Goal: Information Seeking & Learning: Learn about a topic

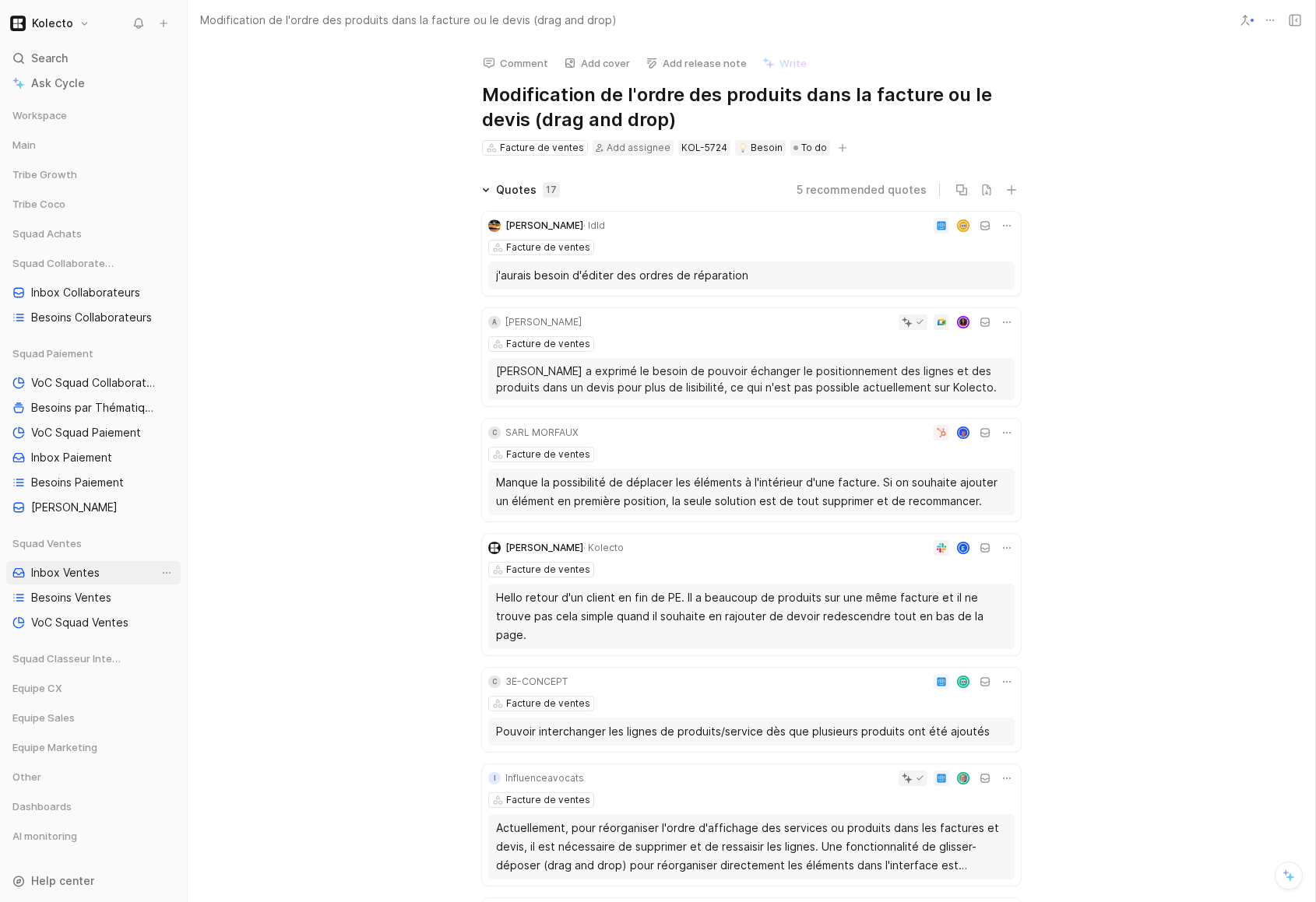
click at [68, 568] on span "Inbox Ventes" at bounding box center [65, 573] width 69 height 15
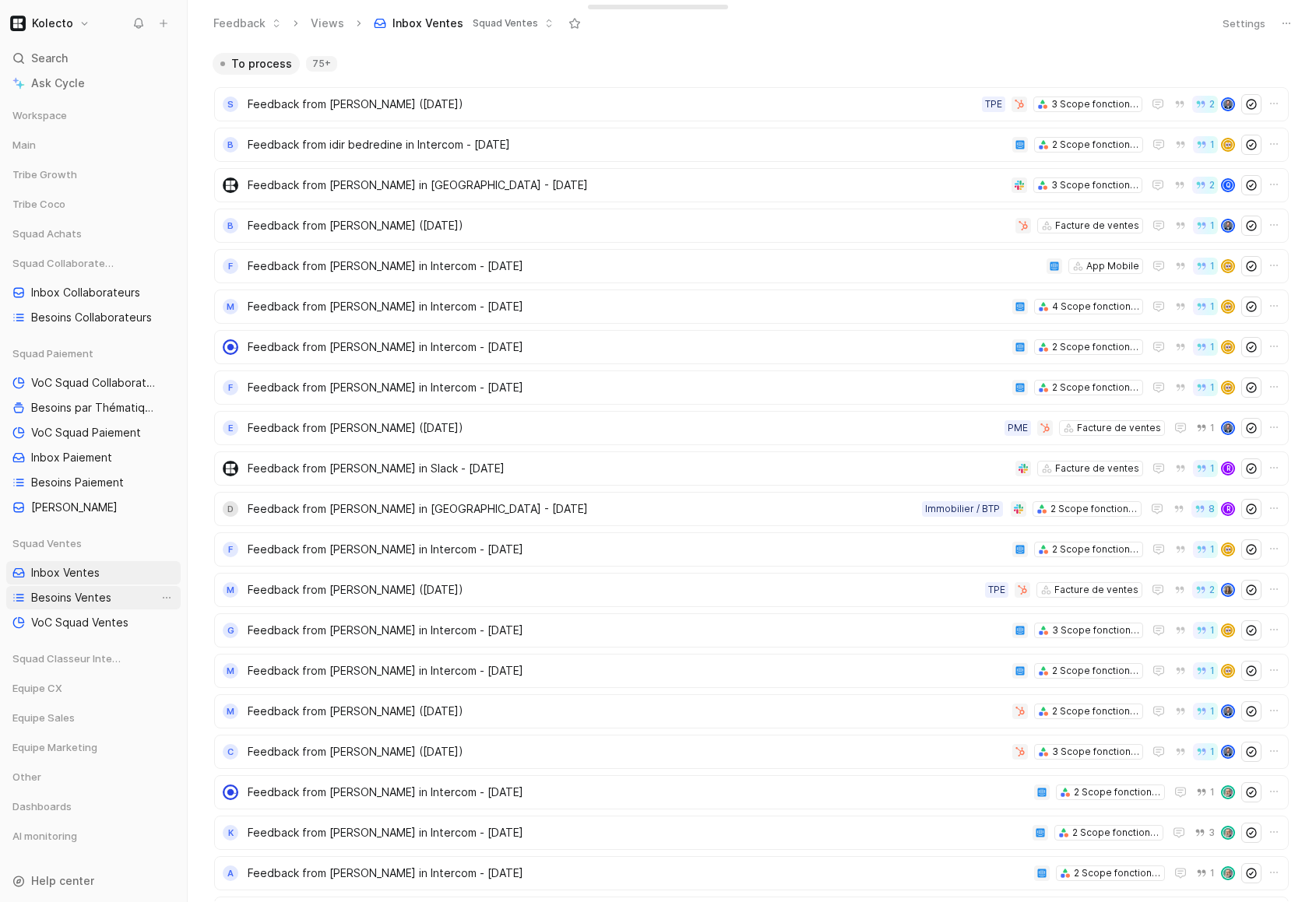
click at [84, 605] on span "Besoins Ventes" at bounding box center [71, 598] width 80 height 15
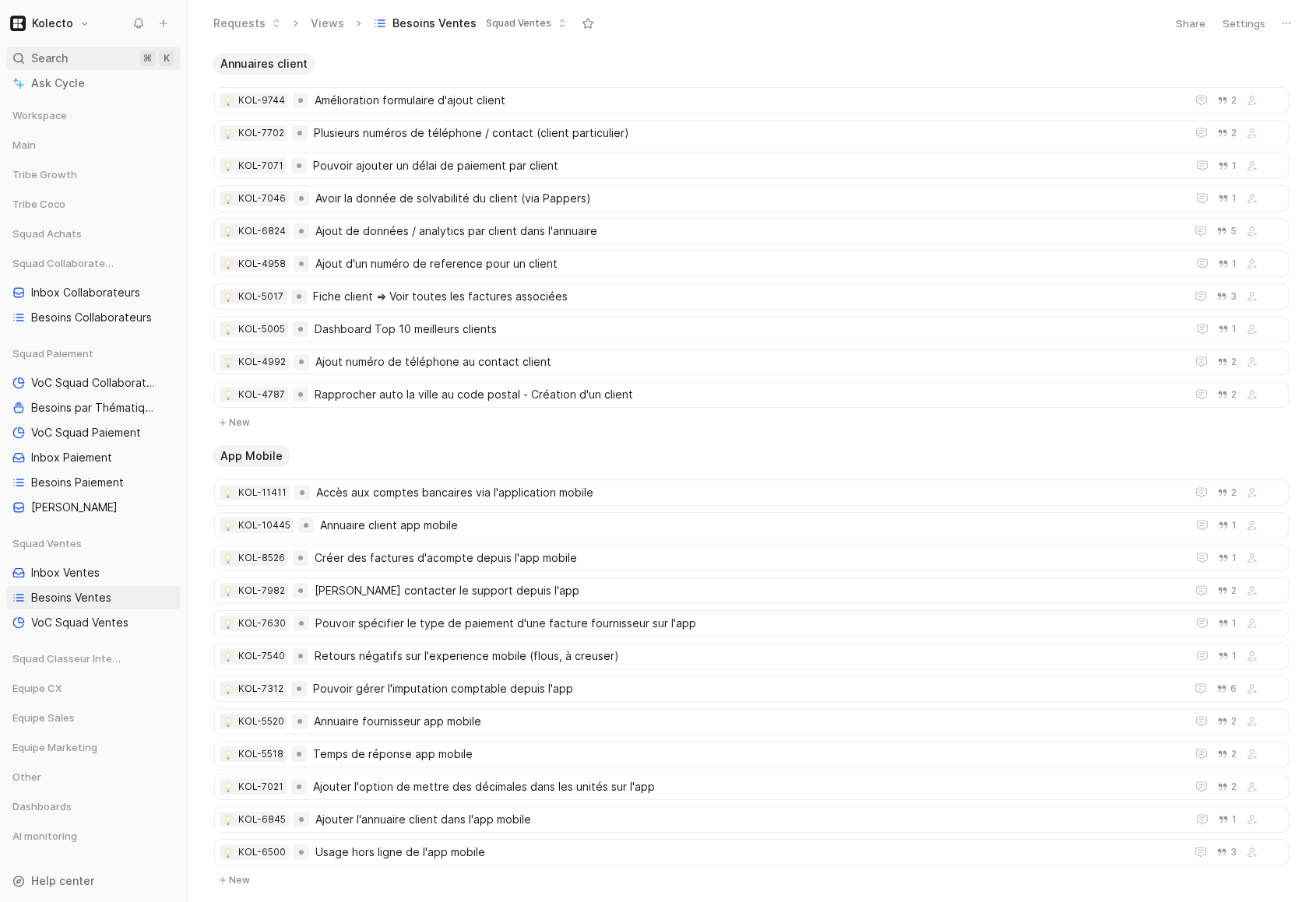
click at [125, 65] on div "Search ⌘ K" at bounding box center [94, 58] width 174 height 23
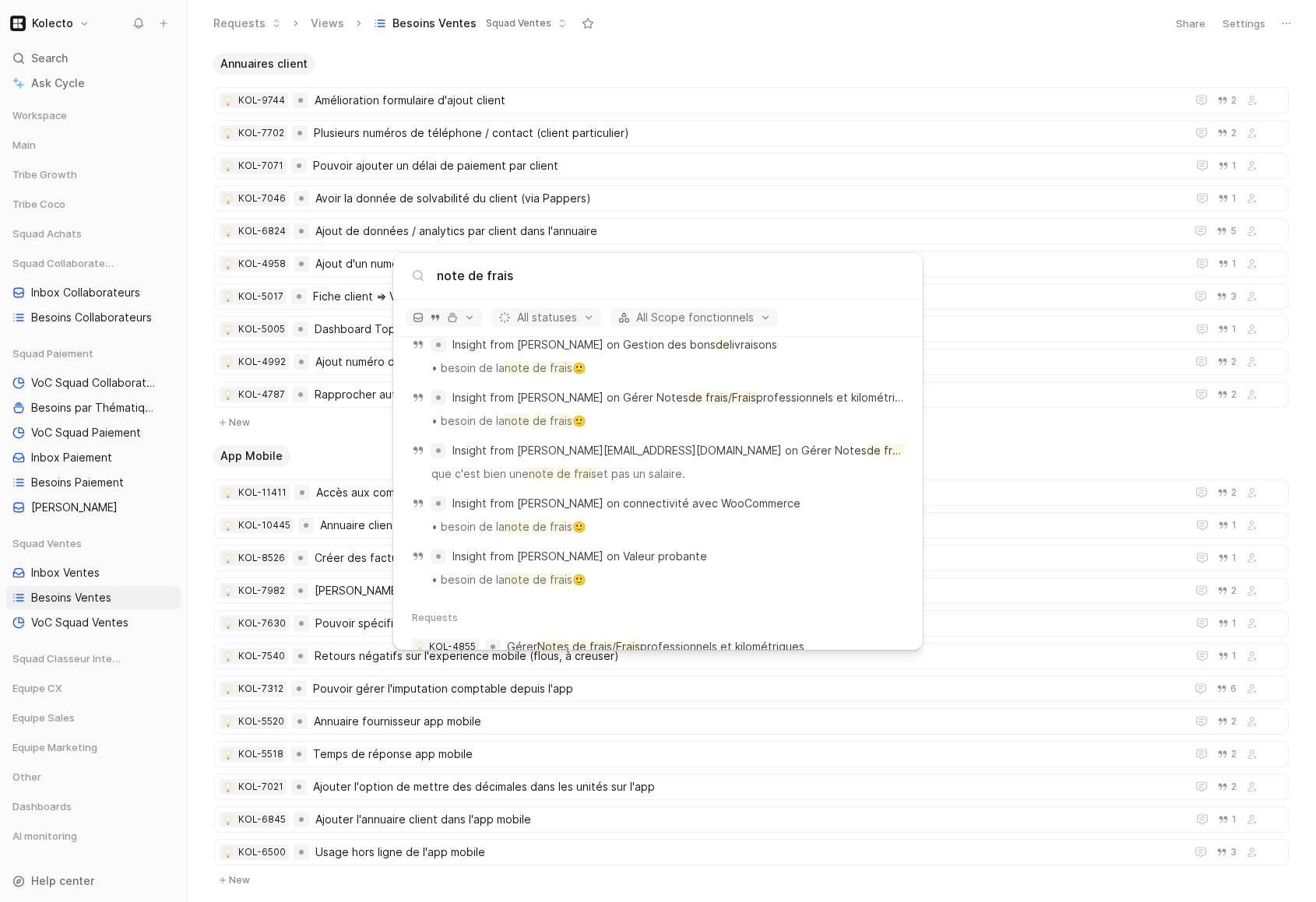
scroll to position [1504, 0]
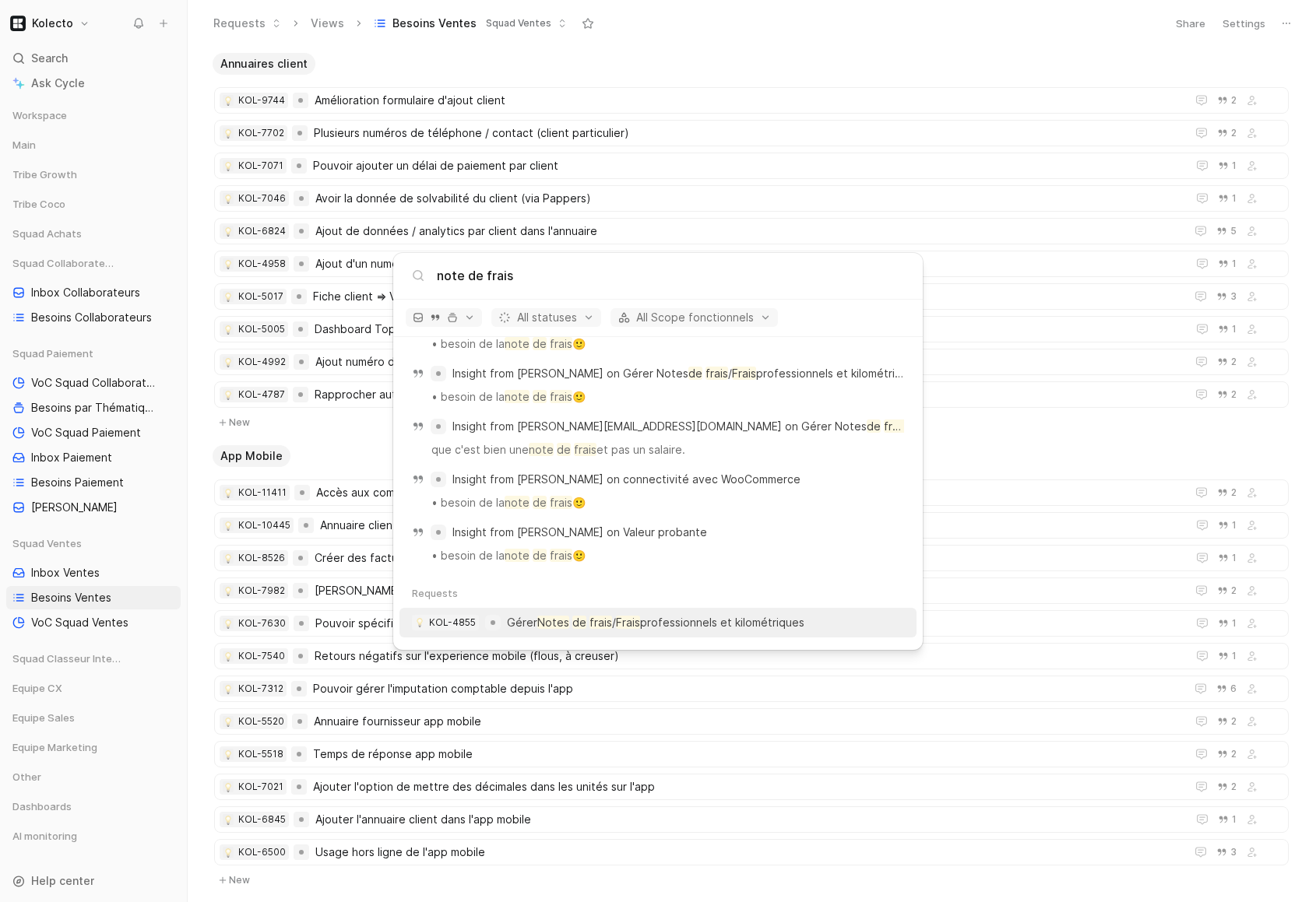
type input "note de frais"
click at [591, 619] on mark "frais" at bounding box center [601, 623] width 23 height 13
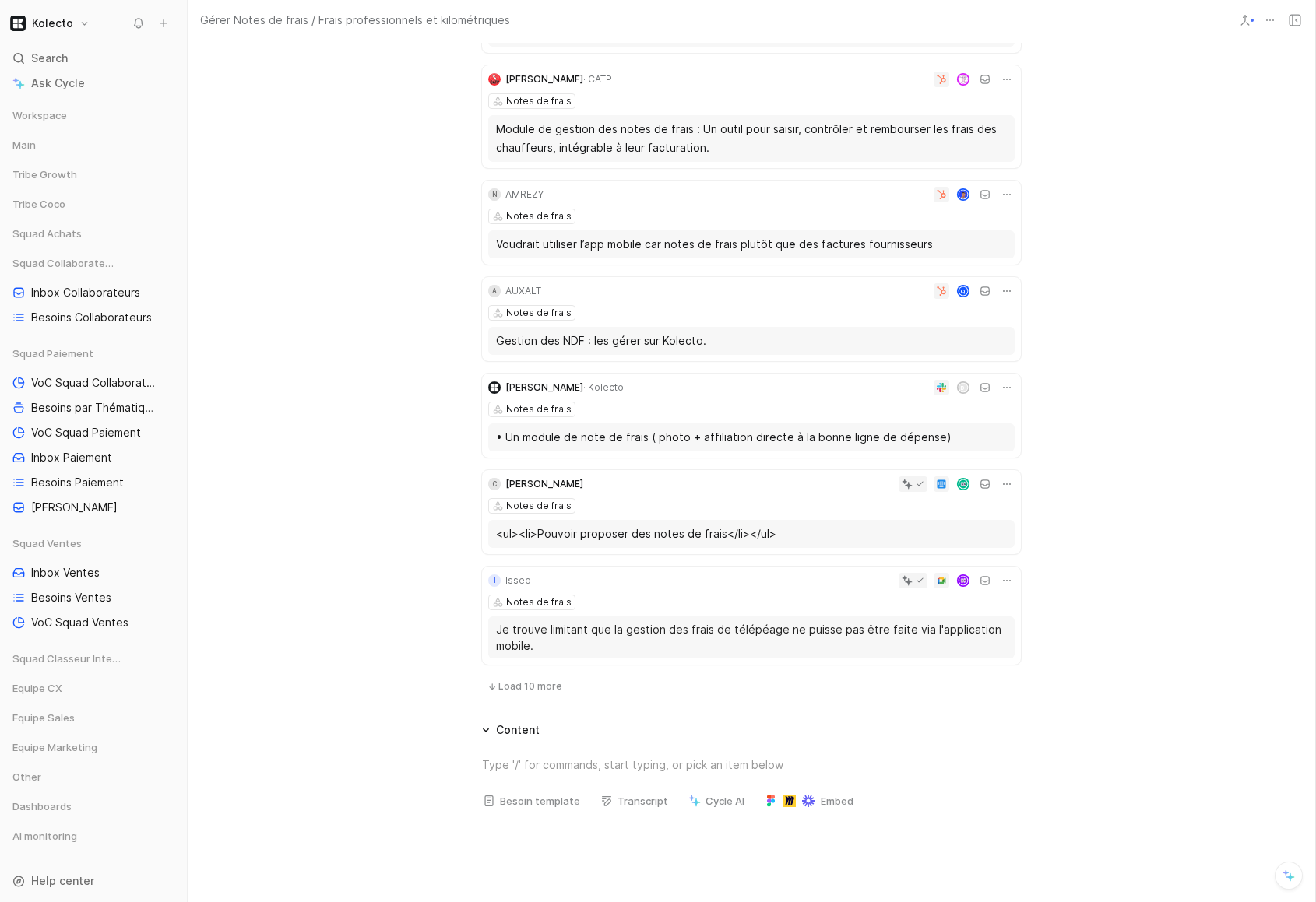
scroll to position [565, 0]
click at [505, 683] on span "Load 10 more" at bounding box center [530, 685] width 64 height 12
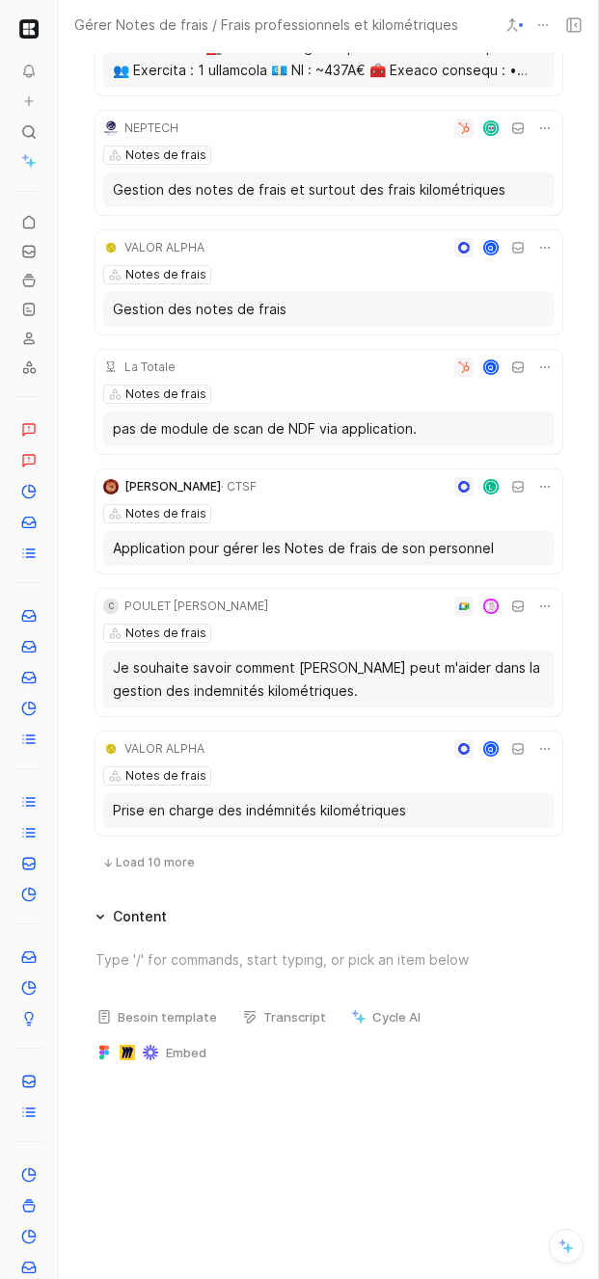
scroll to position [2135, 0]
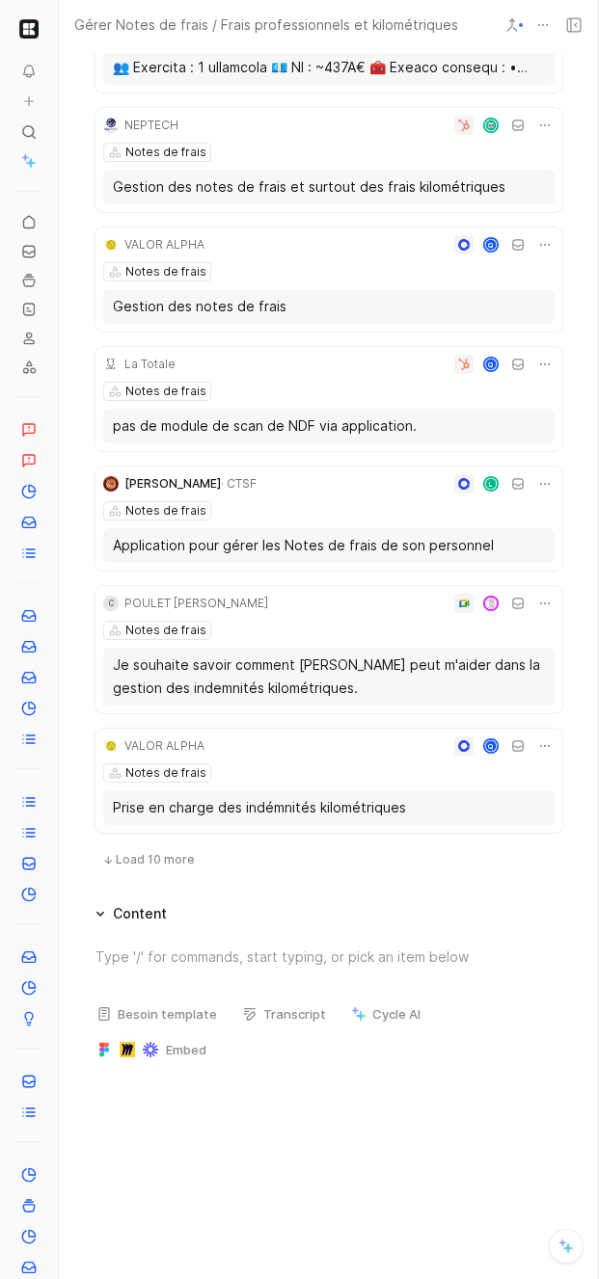
click at [183, 852] on span "Load 10 more" at bounding box center [155, 859] width 79 height 15
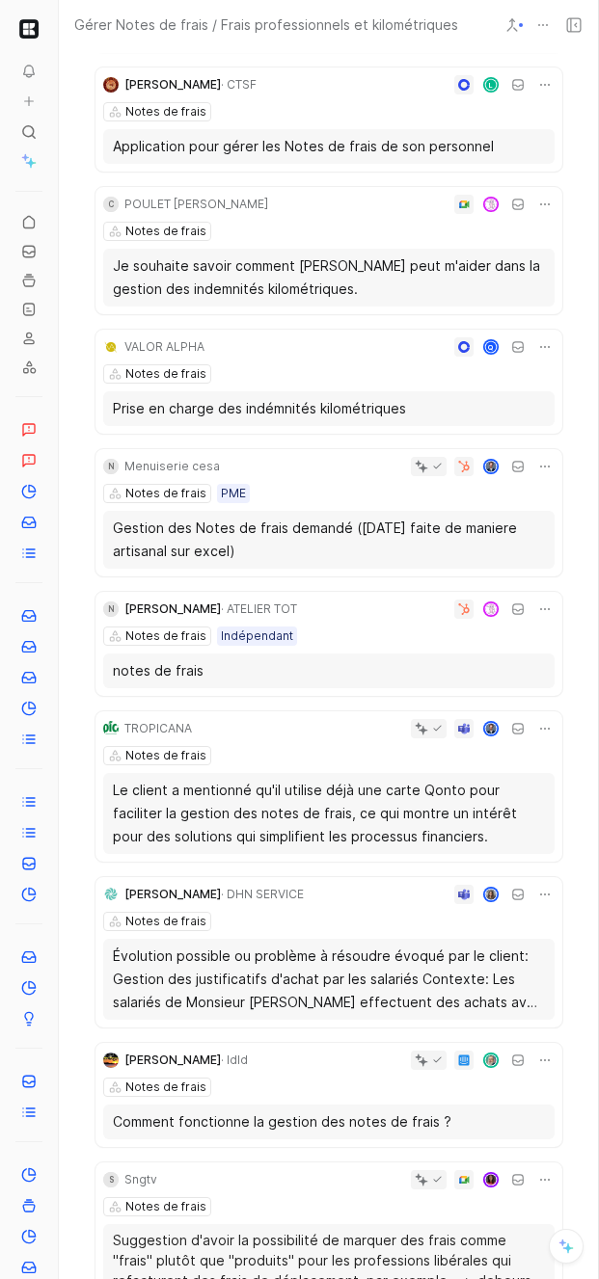
scroll to position [2536, 0]
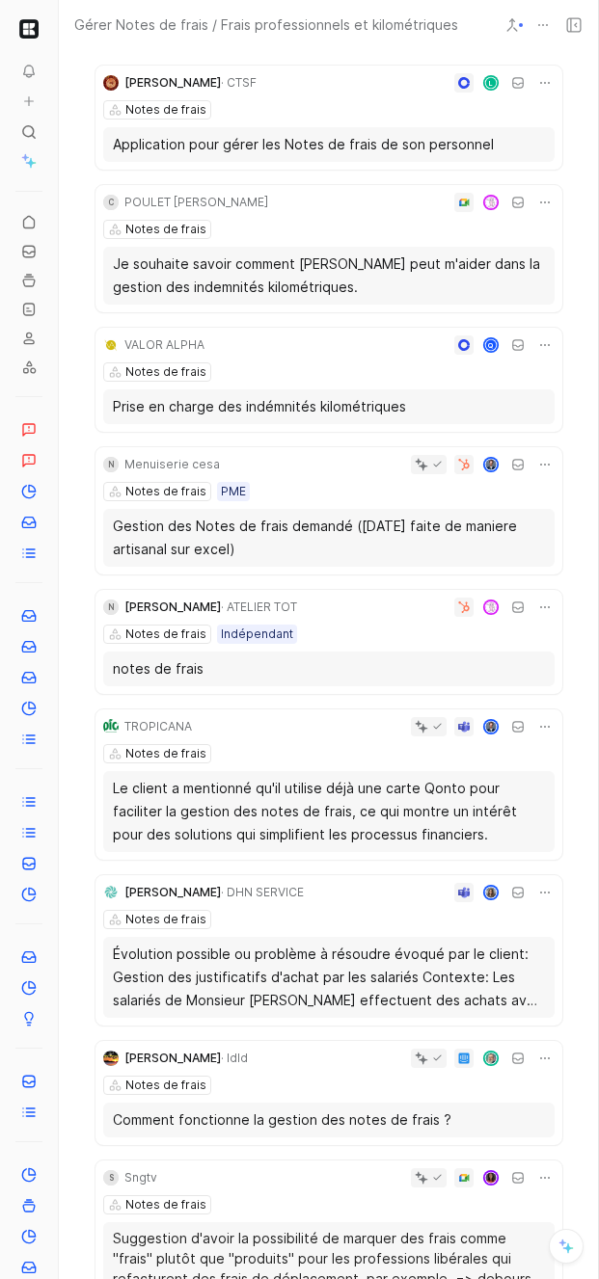
click at [240, 988] on div "Évolution possible ou problème à résoudre évoqué par le client: Gestion des jus…" at bounding box center [329, 977] width 432 height 69
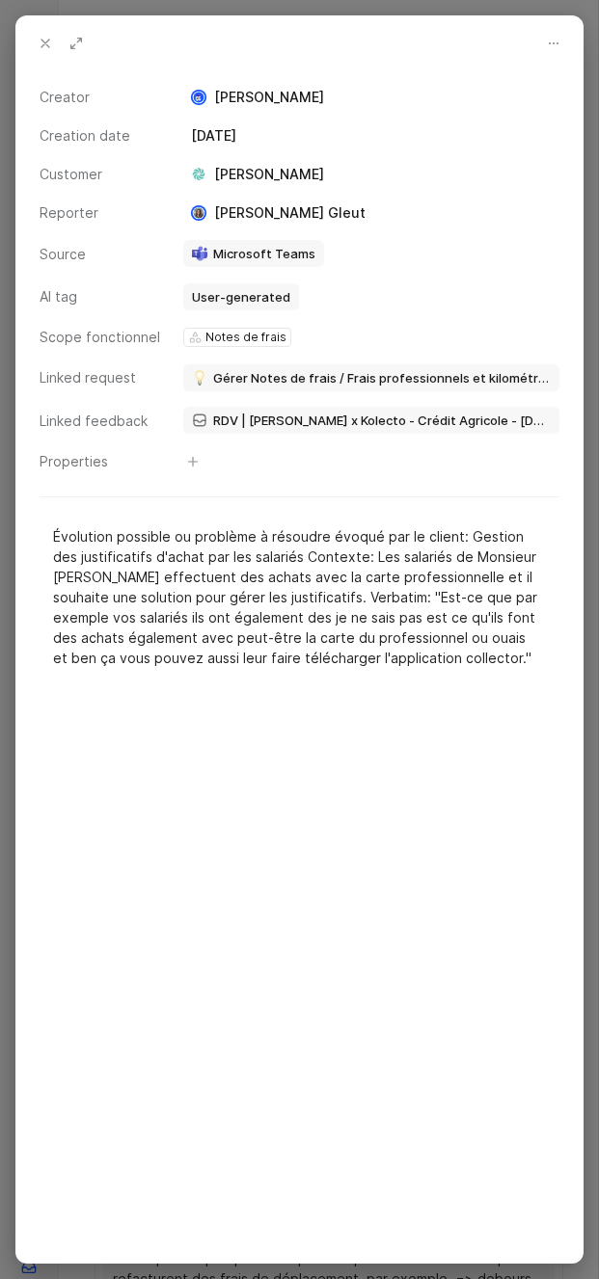
click at [42, 50] on icon at bounding box center [45, 43] width 15 height 15
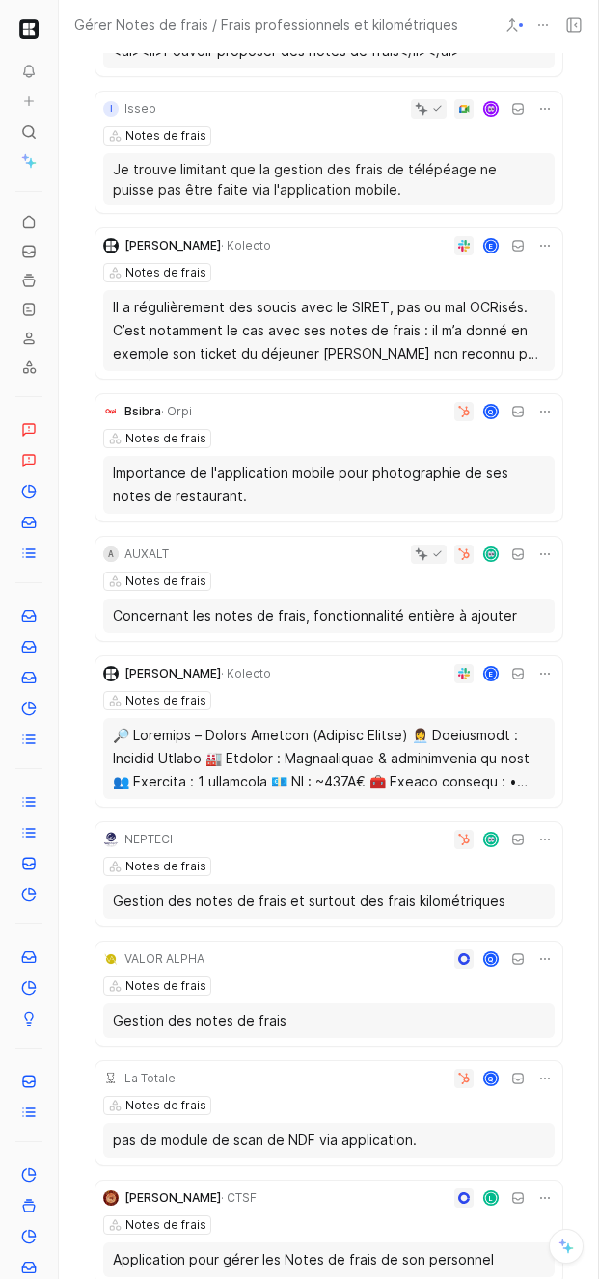
scroll to position [1414, 0]
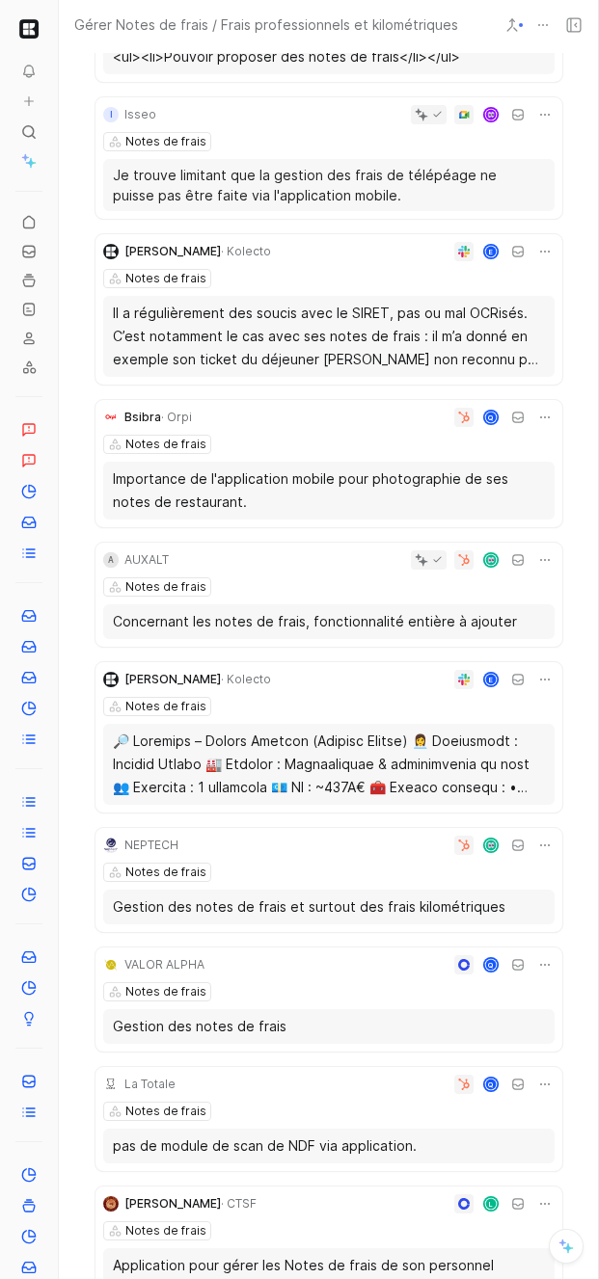
click at [228, 756] on div at bounding box center [329, 764] width 432 height 69
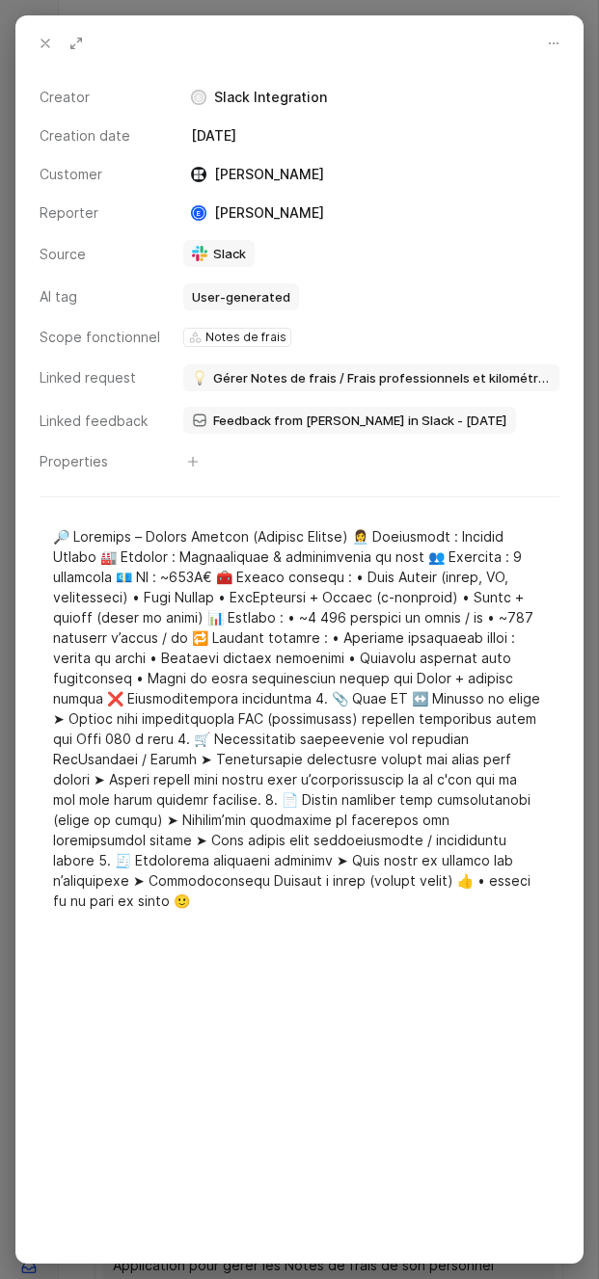
click at [39, 39] on icon at bounding box center [45, 43] width 15 height 15
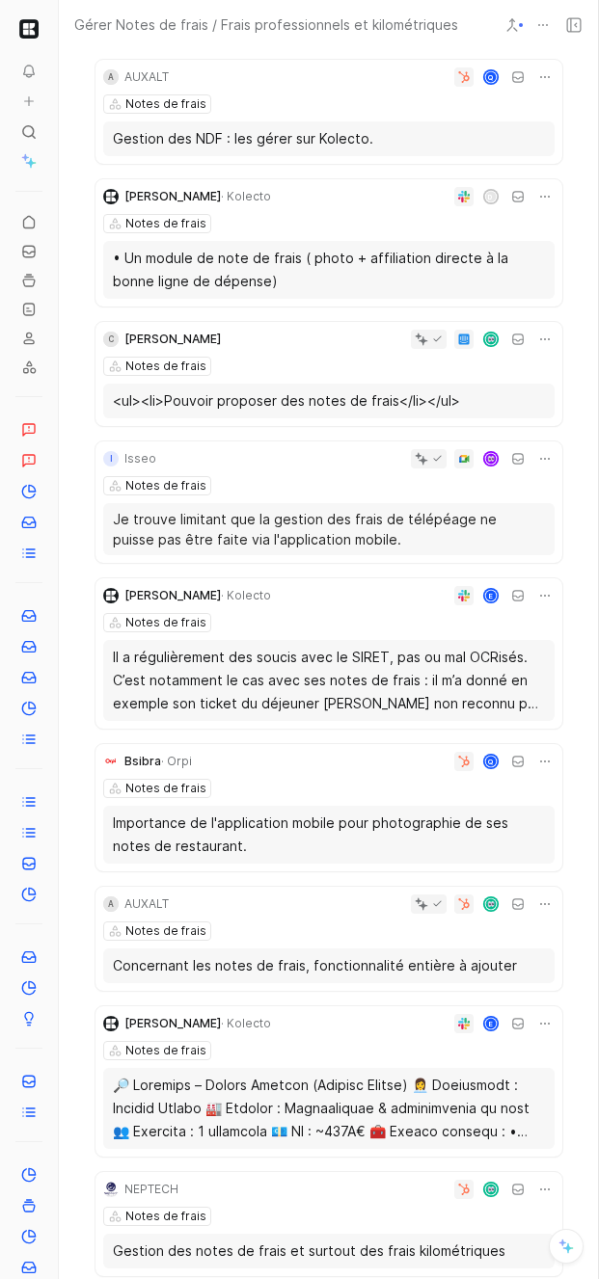
scroll to position [1066, 0]
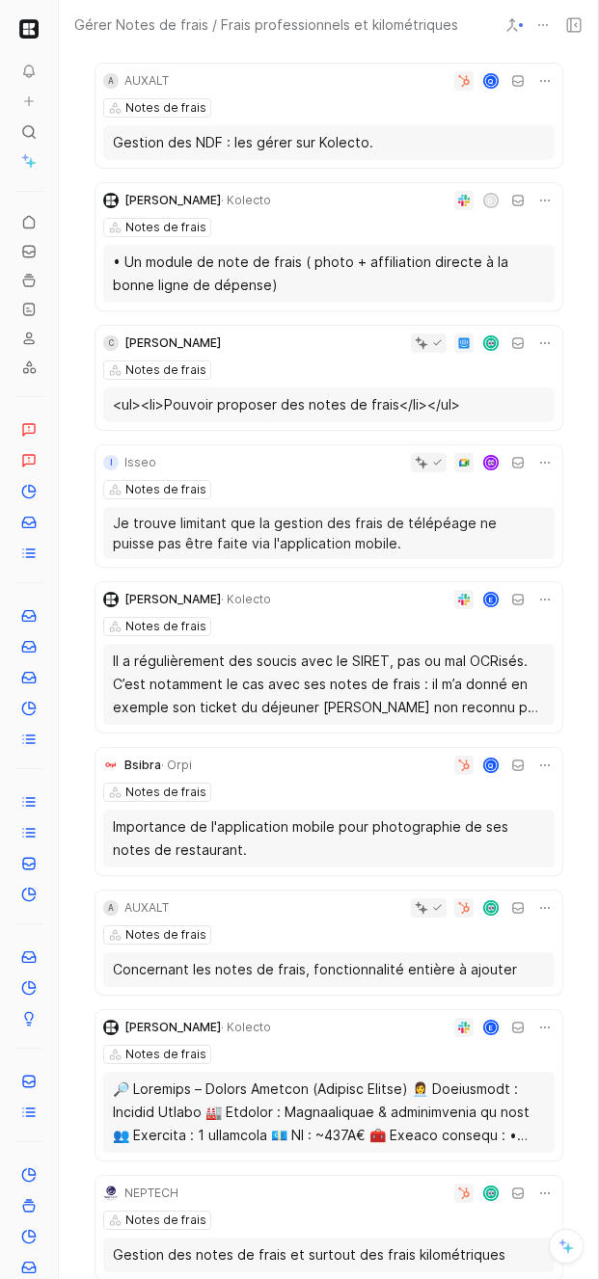
click at [240, 650] on div "Il a régulièrement des soucis avec le SIRET, pas ou mal OCRisés. C’est notammen…" at bounding box center [329, 684] width 432 height 69
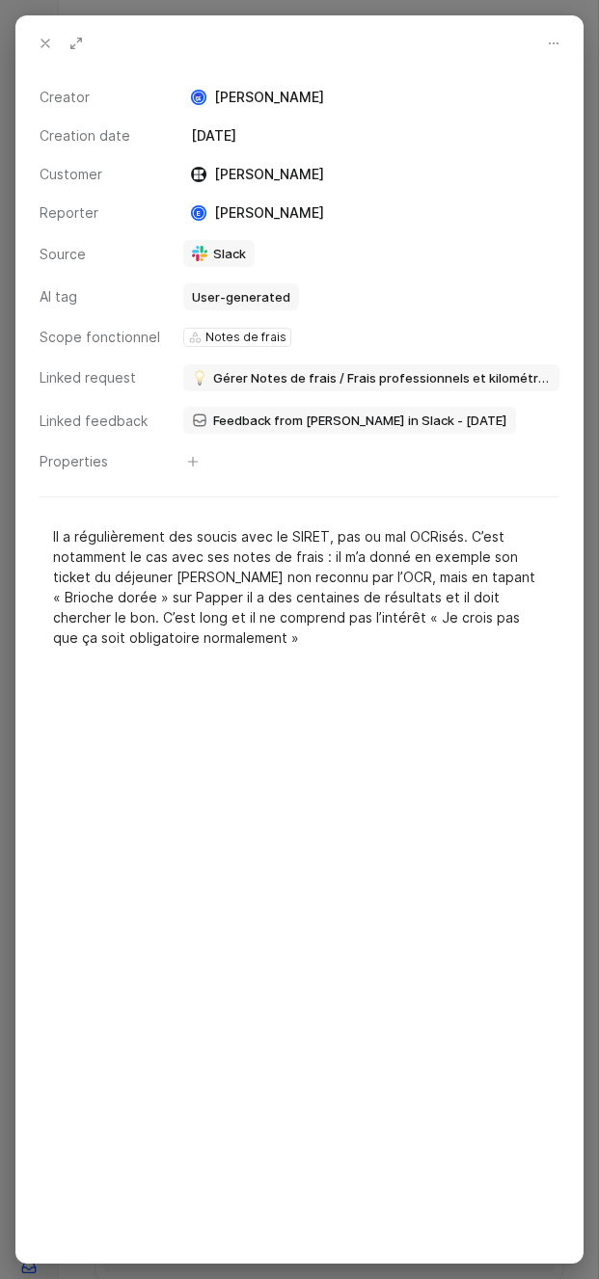
click at [34, 36] on button at bounding box center [45, 43] width 27 height 27
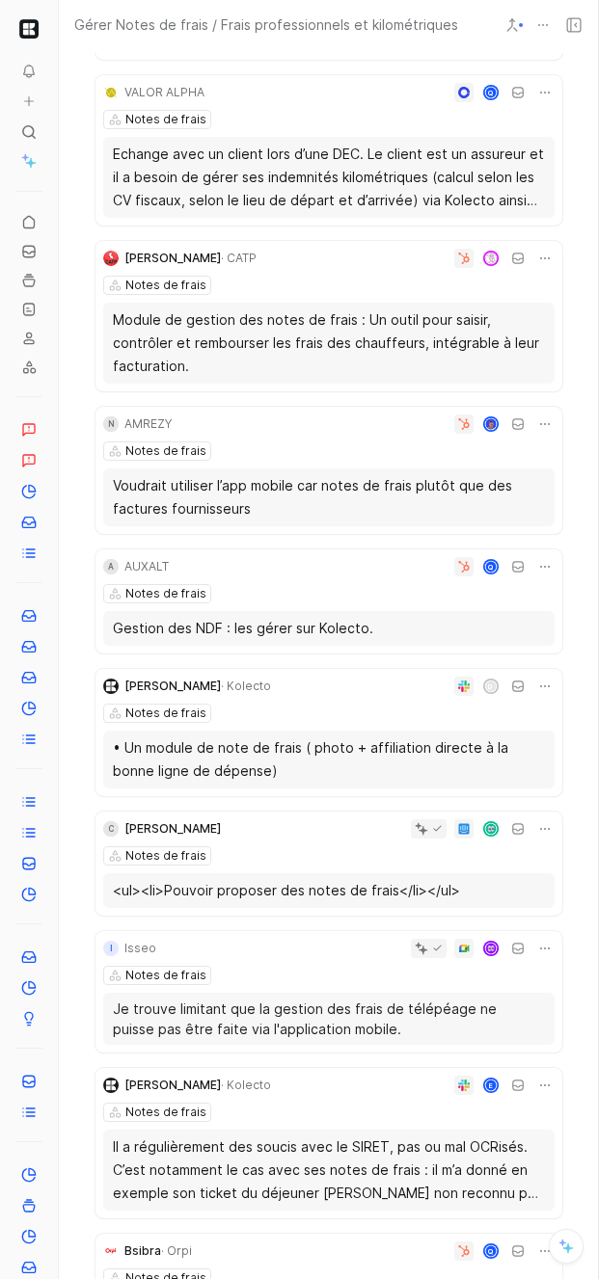
scroll to position [583, 0]
